Goal: Task Accomplishment & Management: Manage account settings

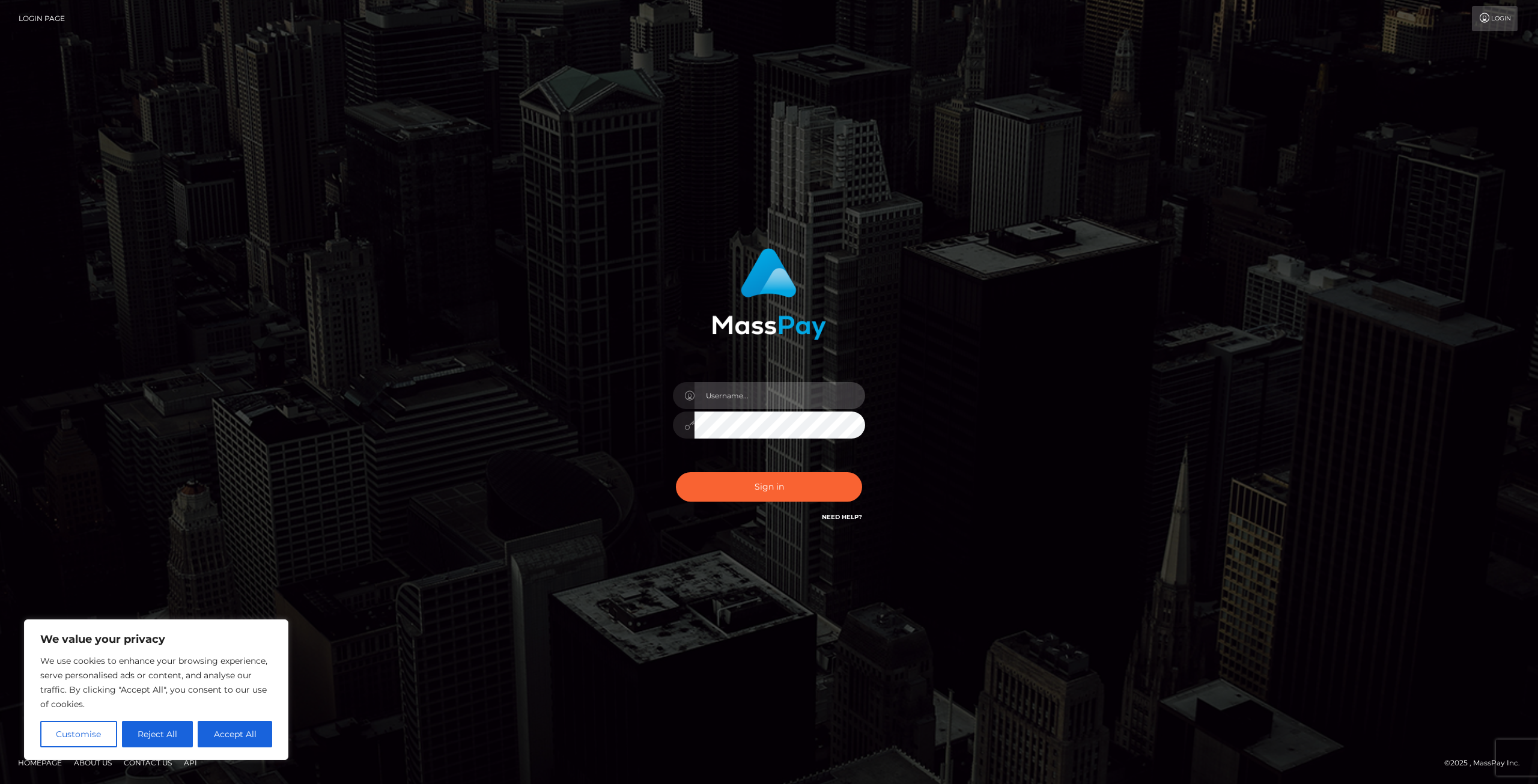
click at [772, 386] on input "text" at bounding box center [780, 395] width 170 height 27
type input "[EMAIL_ADDRESS][DOMAIN_NAME]"
click at [676, 472] on button "Sign in" at bounding box center [768, 487] width 186 height 29
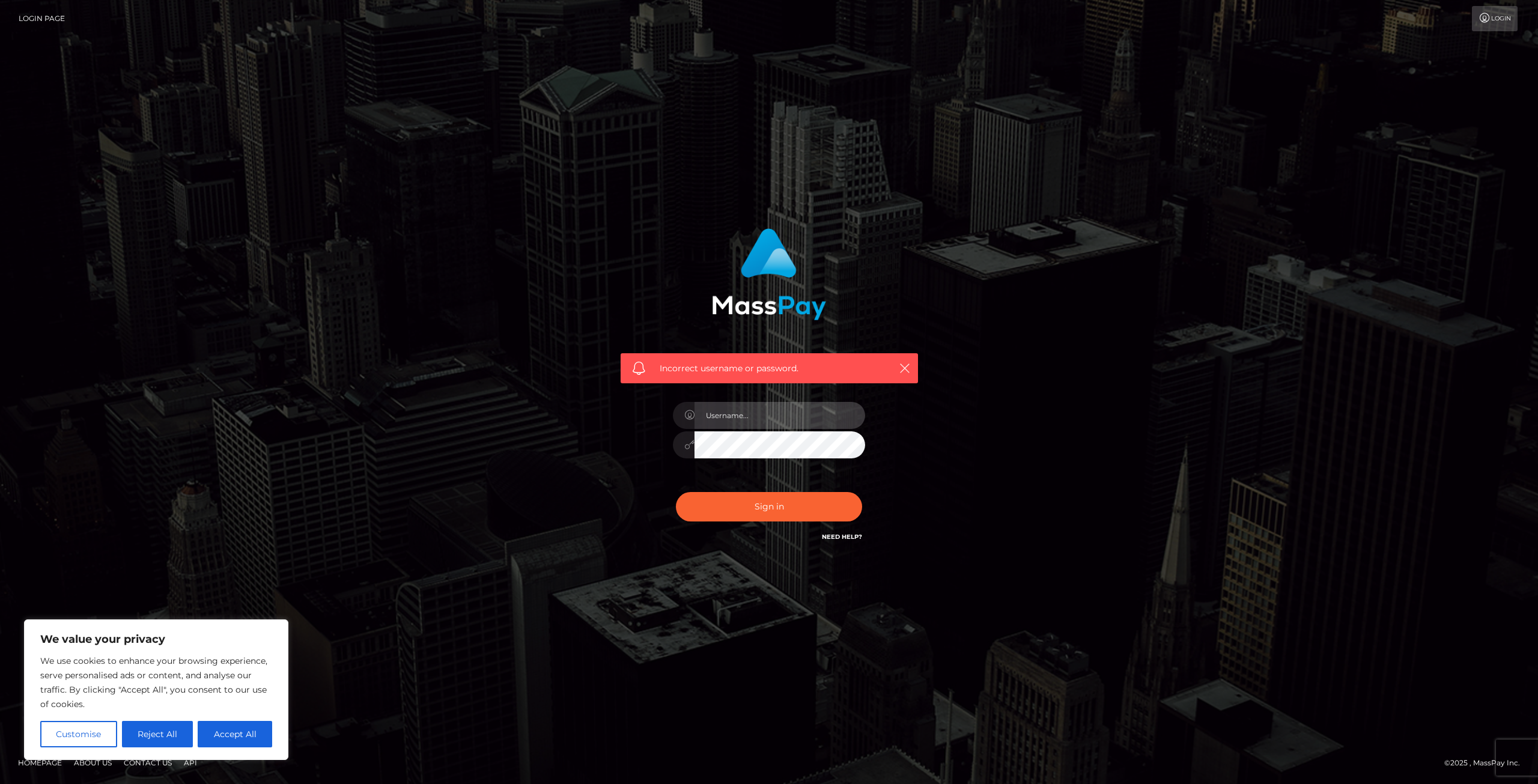
click at [745, 420] on input "text" at bounding box center [780, 415] width 170 height 27
type input "[EMAIL_ADDRESS][DOMAIN_NAME]"
click at [676, 492] on button "Sign in" at bounding box center [768, 507] width 186 height 29
click at [232, 739] on button "Accept All" at bounding box center [235, 733] width 74 height 26
checkbox input "true"
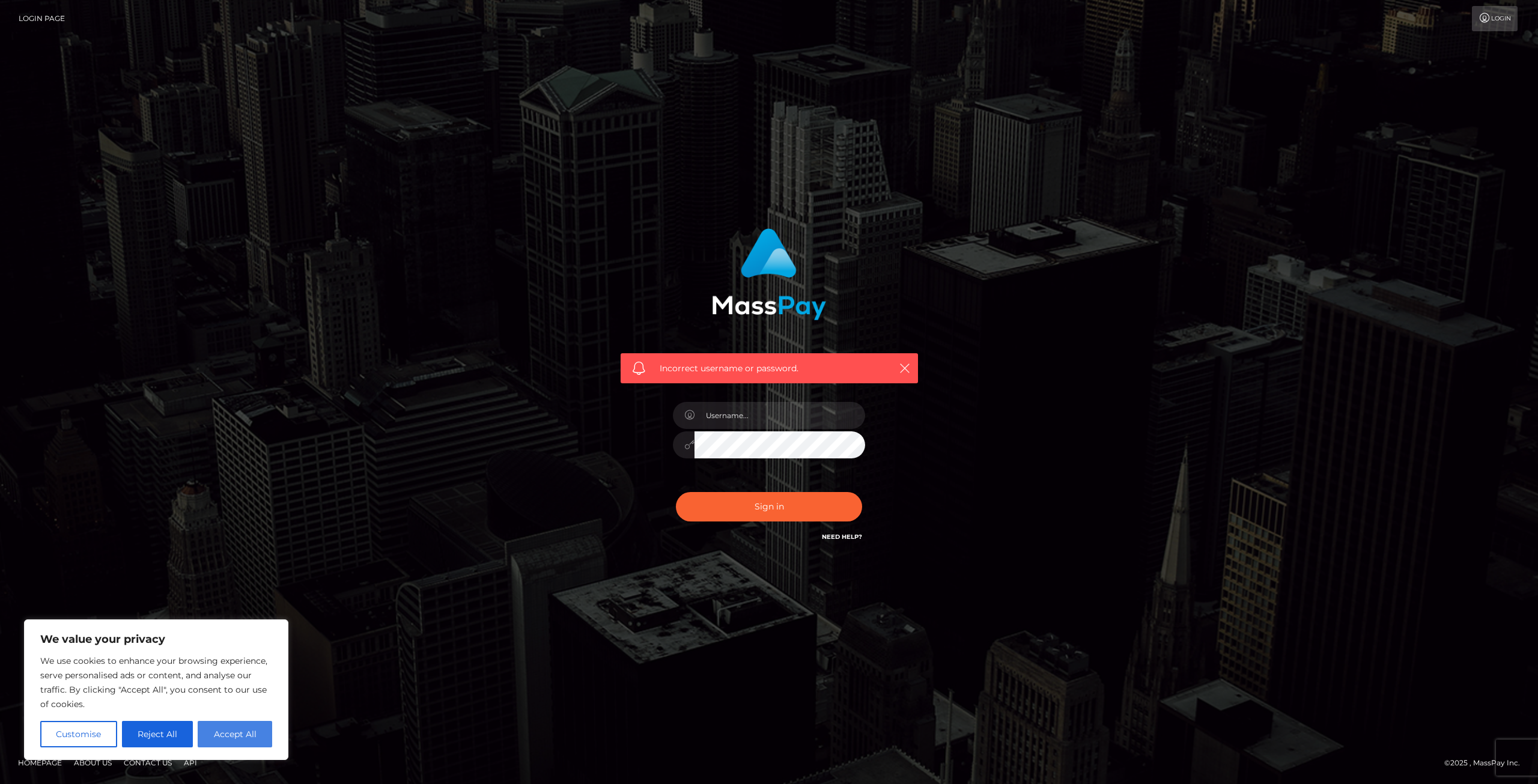
checkbox input "true"
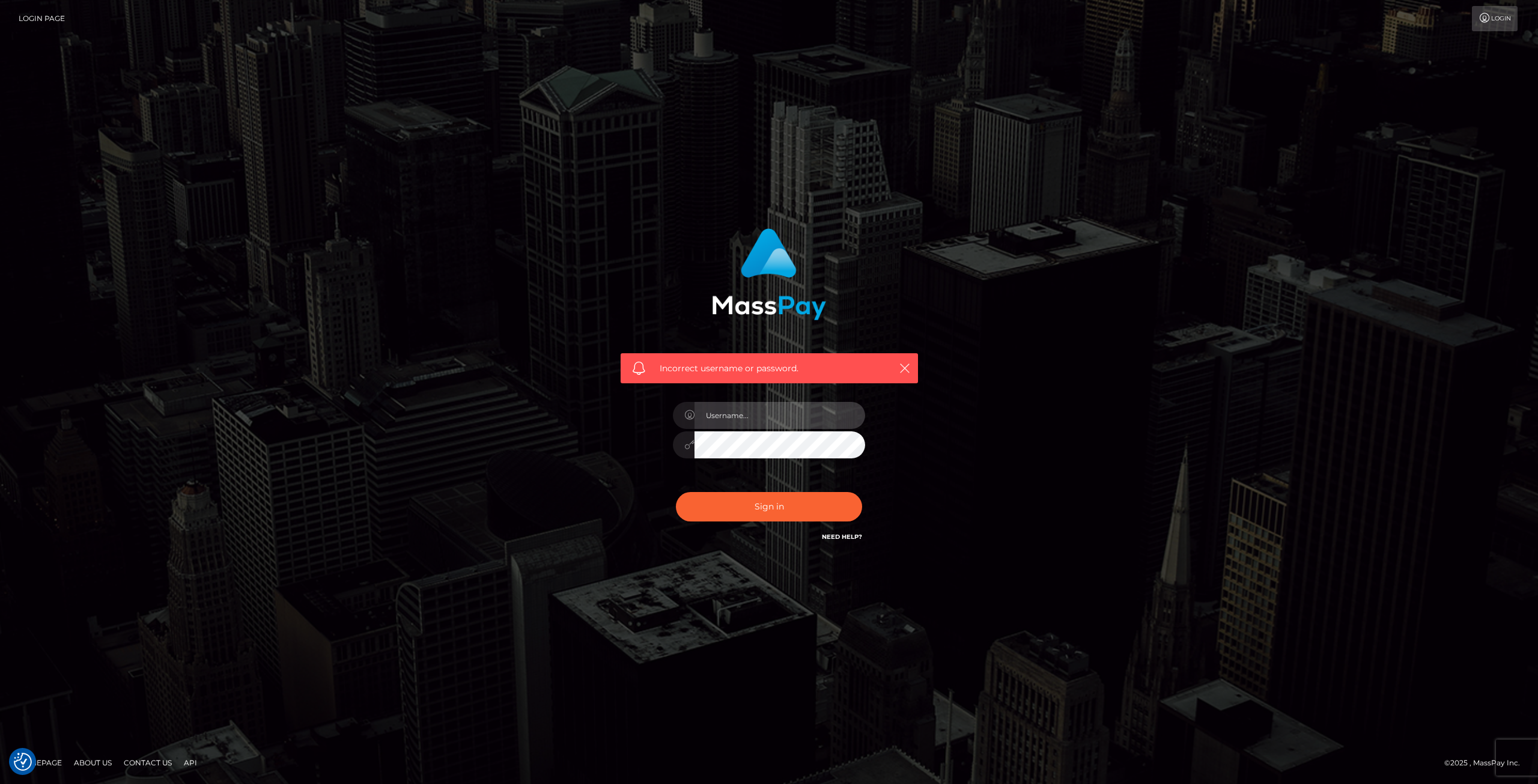
click at [774, 421] on input "text" at bounding box center [780, 415] width 170 height 27
type input "[EMAIL_ADDRESS][DOMAIN_NAME]"
click at [753, 490] on div "Sign in Need Help?" at bounding box center [769, 511] width 210 height 53
click at [763, 502] on button "Sign in" at bounding box center [768, 507] width 186 height 29
type input "[EMAIL_ADDRESS][DOMAIN_NAME]"
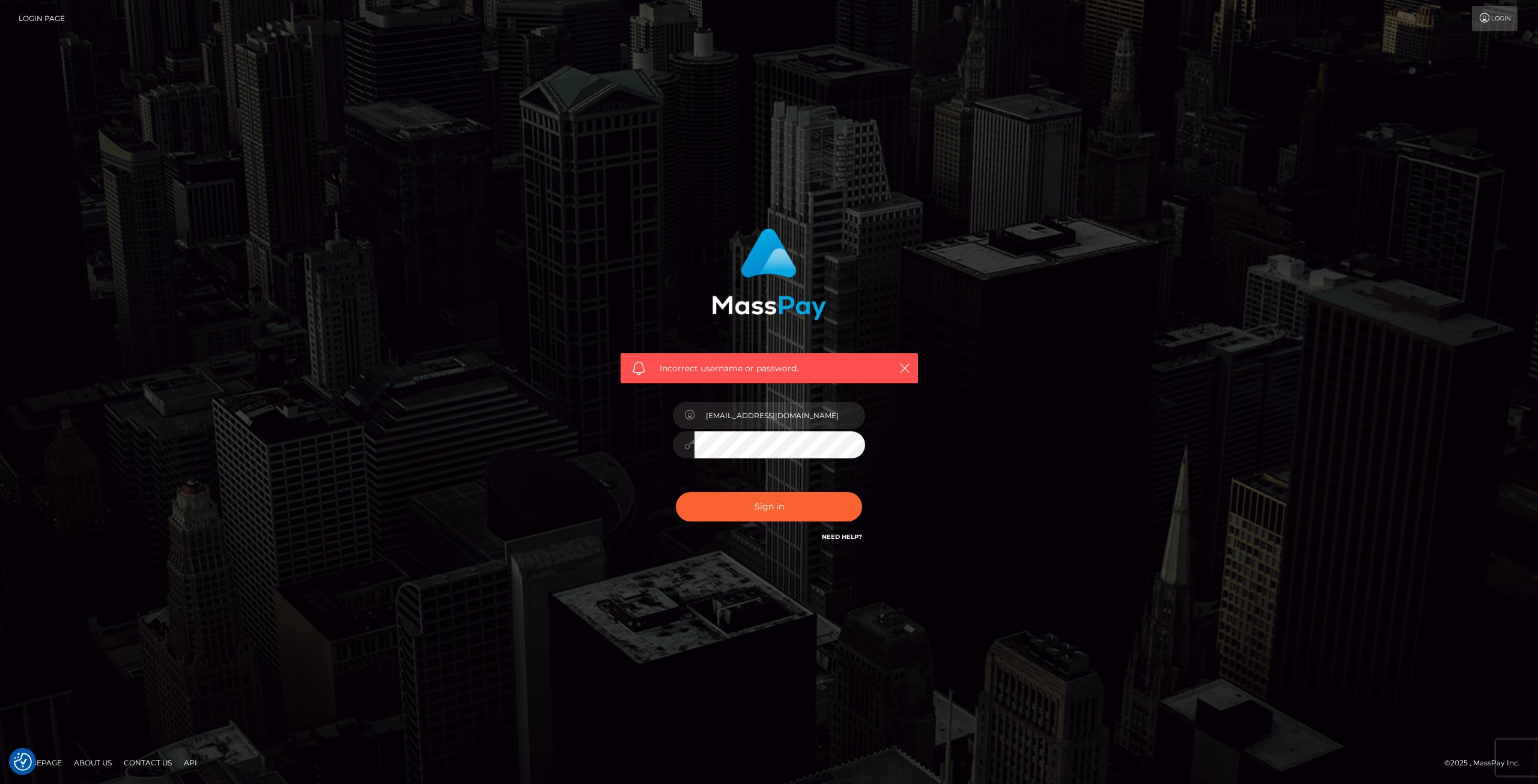
click at [676, 492] on button "Sign in" at bounding box center [768, 507] width 186 height 29
click at [44, 15] on link "Login Page" at bounding box center [42, 19] width 46 height 25
